Goal: Complete application form

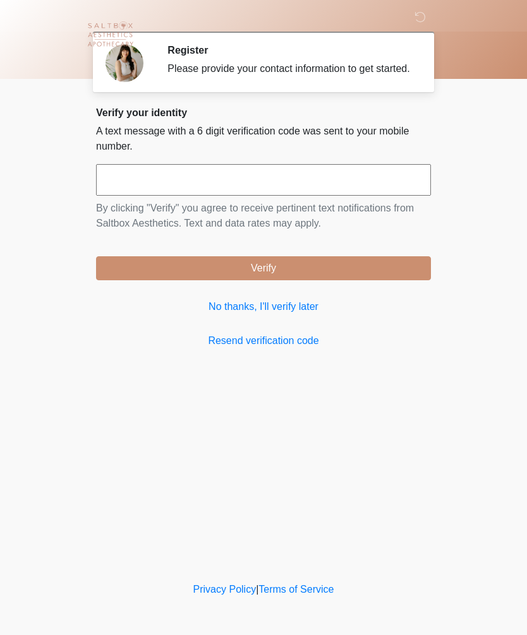
click at [284, 193] on input "text" at bounding box center [263, 180] width 335 height 32
type input "******"
click at [282, 280] on button "Verify" at bounding box center [263, 268] width 335 height 24
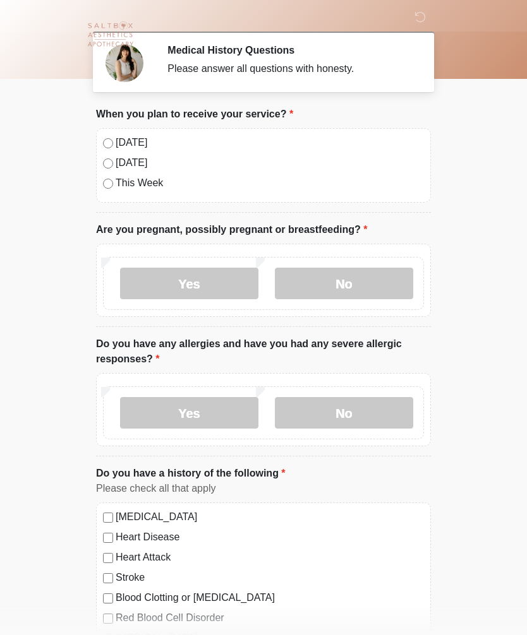
click at [363, 283] on label "No" at bounding box center [344, 284] width 138 height 32
click at [348, 417] on label "No" at bounding box center [344, 413] width 138 height 32
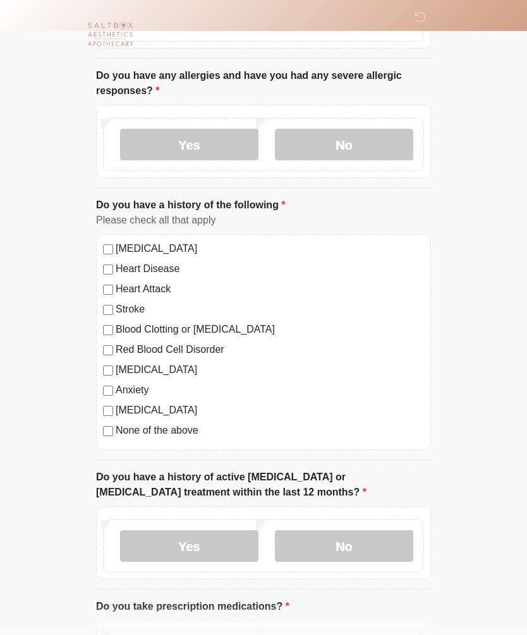
scroll to position [280, 0]
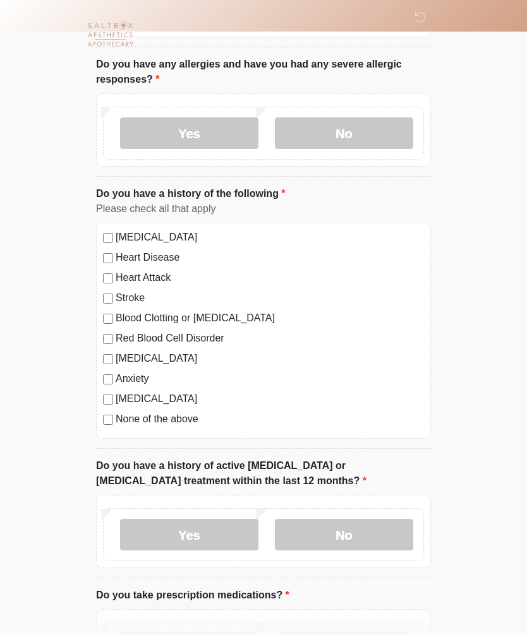
click at [353, 537] on label "No" at bounding box center [344, 535] width 138 height 32
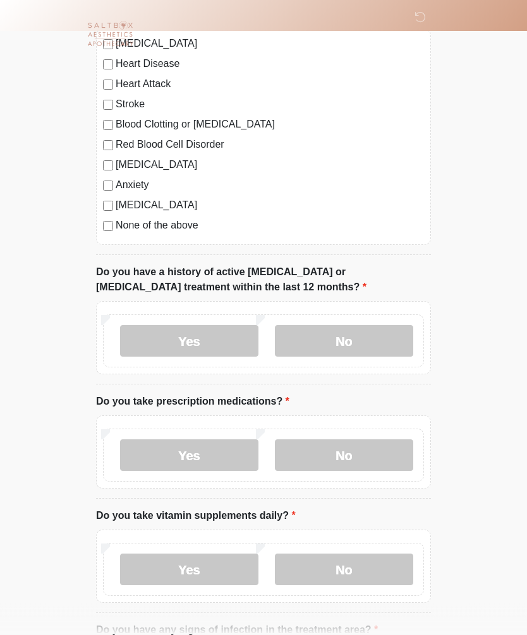
click at [192, 453] on label "Yes" at bounding box center [189, 456] width 138 height 32
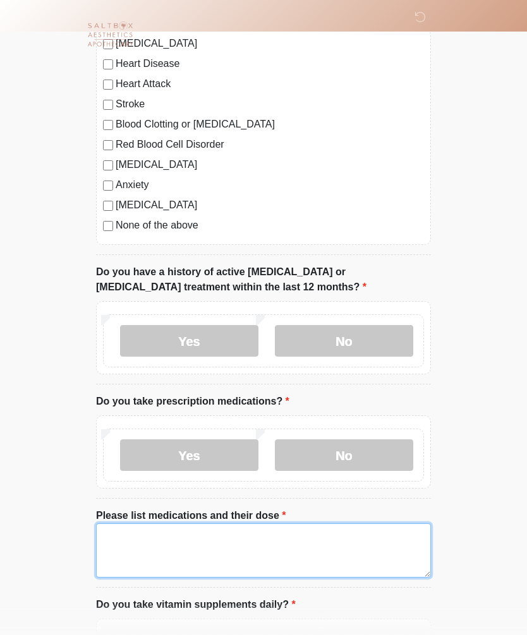
click at [123, 541] on textarea "Please list medications and their dose" at bounding box center [263, 551] width 335 height 54
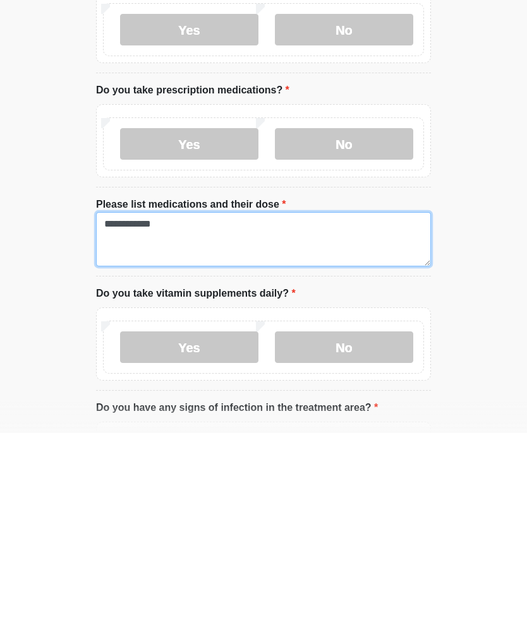
click at [123, 414] on textarea "**********" at bounding box center [263, 441] width 335 height 54
type textarea "**********"
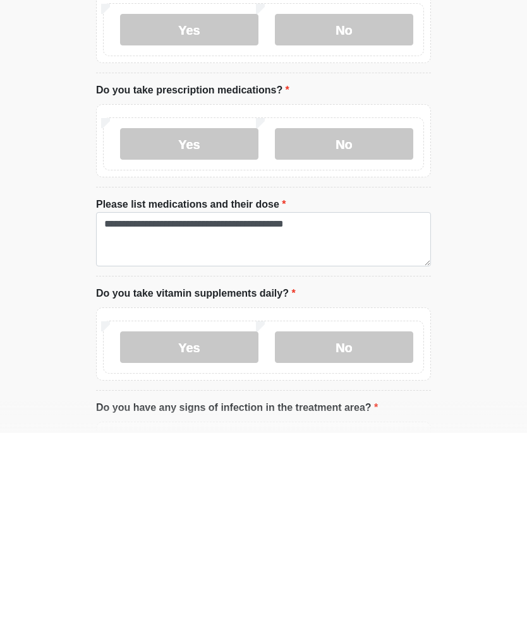
click at [215, 534] on label "Yes" at bounding box center [189, 550] width 138 height 32
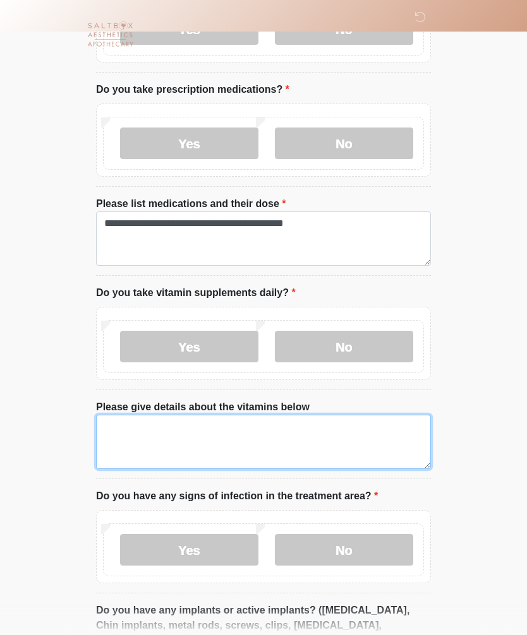
click at [126, 426] on textarea "Please give details about the vitamins below" at bounding box center [263, 442] width 335 height 54
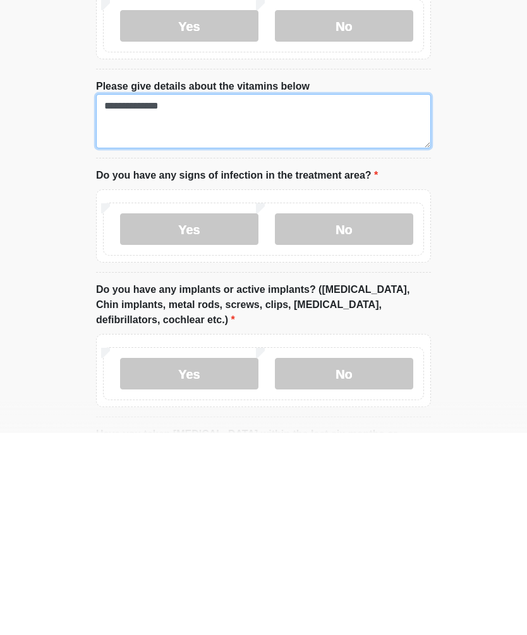
scroll to position [906, 0]
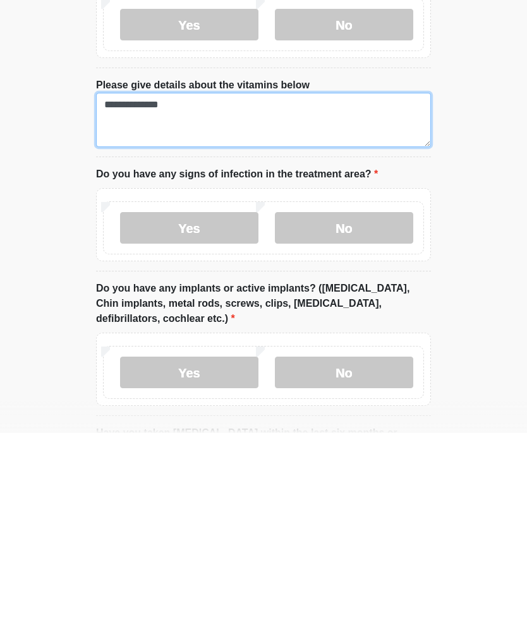
type textarea "**********"
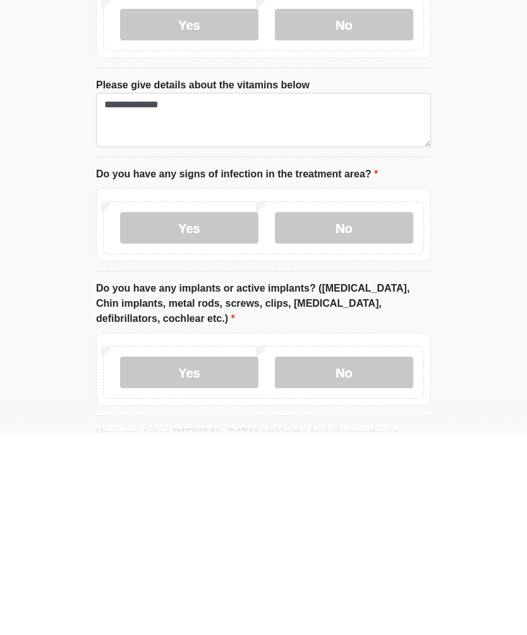
click at [358, 414] on label "No" at bounding box center [344, 430] width 138 height 32
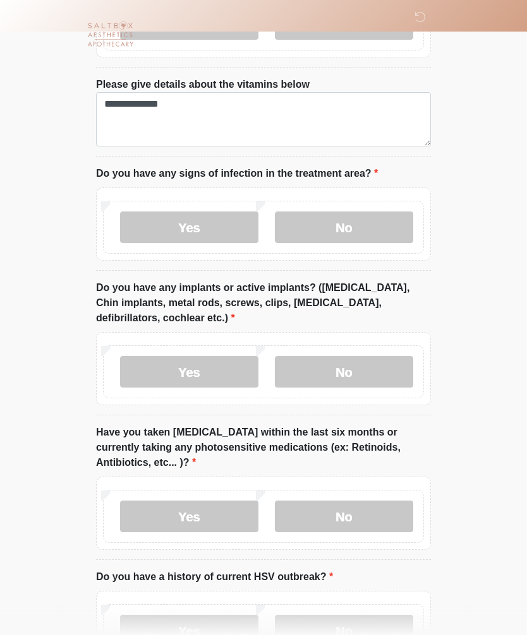
click at [354, 378] on label "No" at bounding box center [344, 372] width 138 height 32
click at [369, 510] on label "No" at bounding box center [344, 517] width 138 height 32
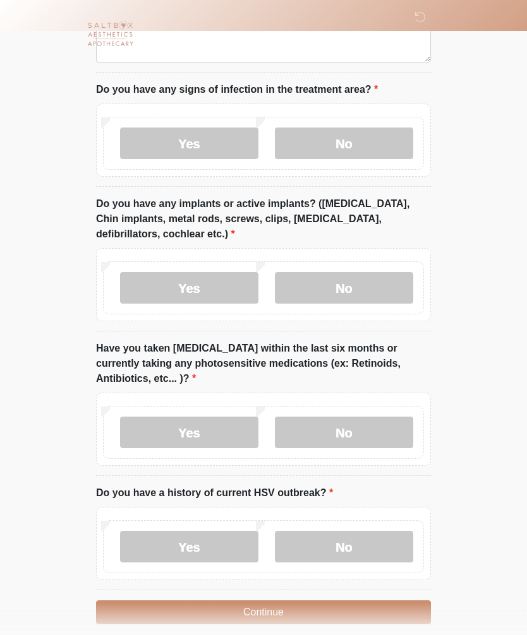
scroll to position [1193, 0]
click at [353, 539] on label "No" at bounding box center [344, 547] width 138 height 32
click at [342, 608] on button "Continue" at bounding box center [263, 612] width 335 height 24
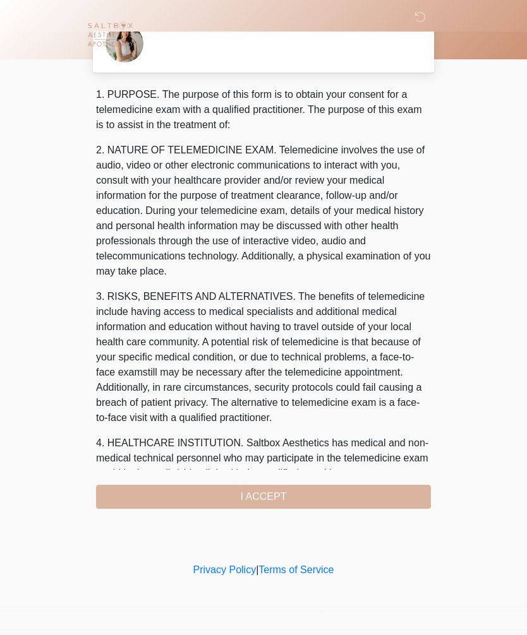
scroll to position [0, 0]
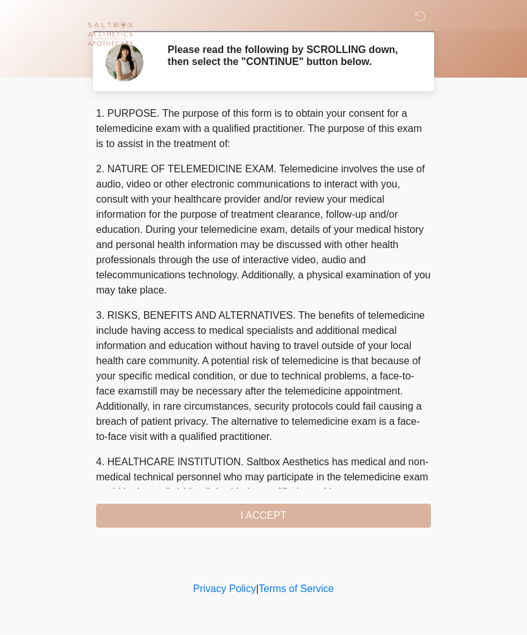
click at [340, 522] on div "1. PURPOSE. The purpose of this form is to obtain your consent for a telemedici…" at bounding box center [263, 318] width 335 height 422
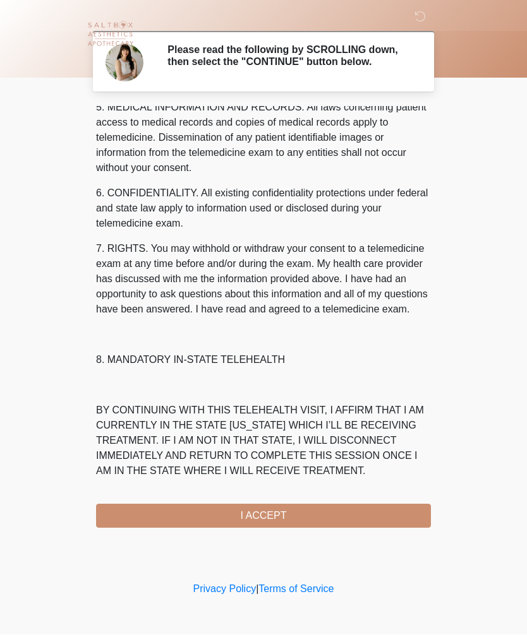
scroll to position [456, 0]
click at [277, 519] on button "I ACCEPT" at bounding box center [263, 517] width 335 height 24
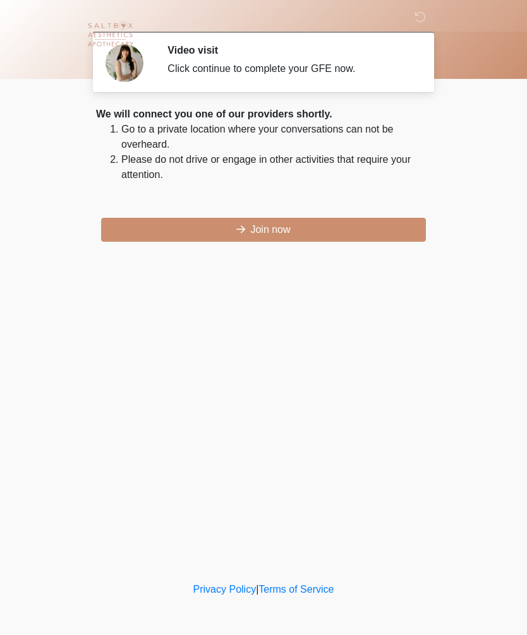
click at [300, 235] on button "Join now" at bounding box center [263, 230] width 325 height 24
